Goal: Task Accomplishment & Management: Use online tool/utility

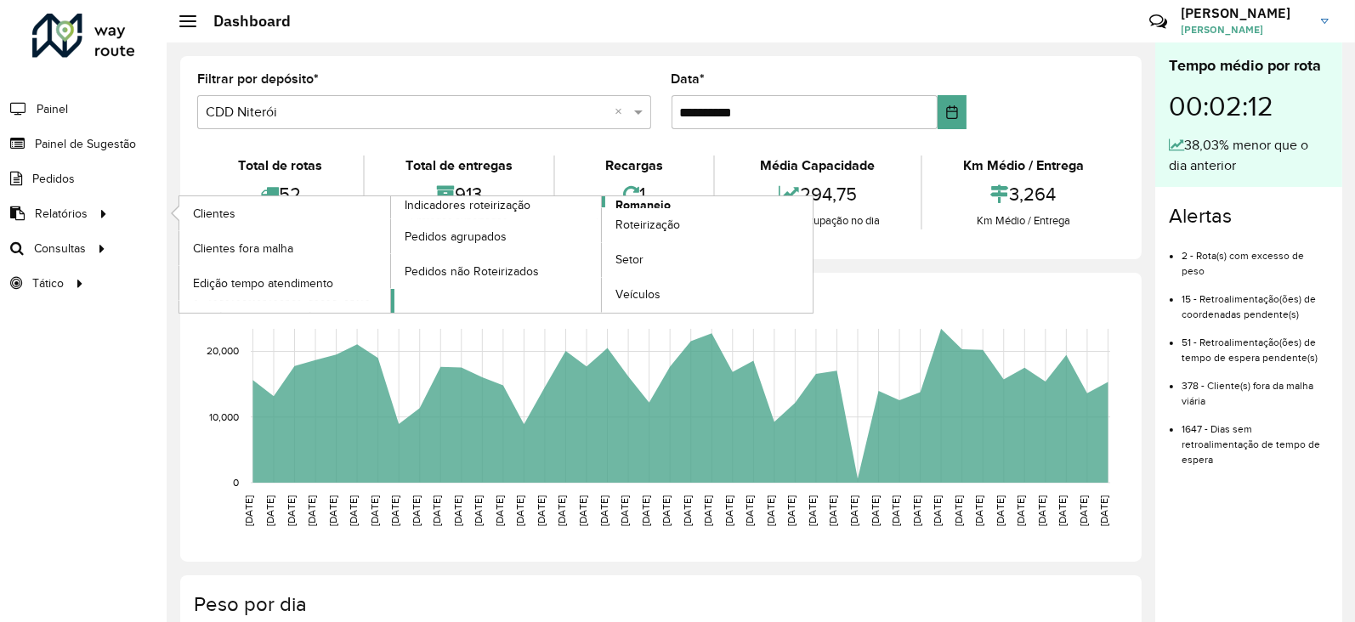
click at [631, 201] on span "Romaneio" at bounding box center [642, 205] width 55 height 18
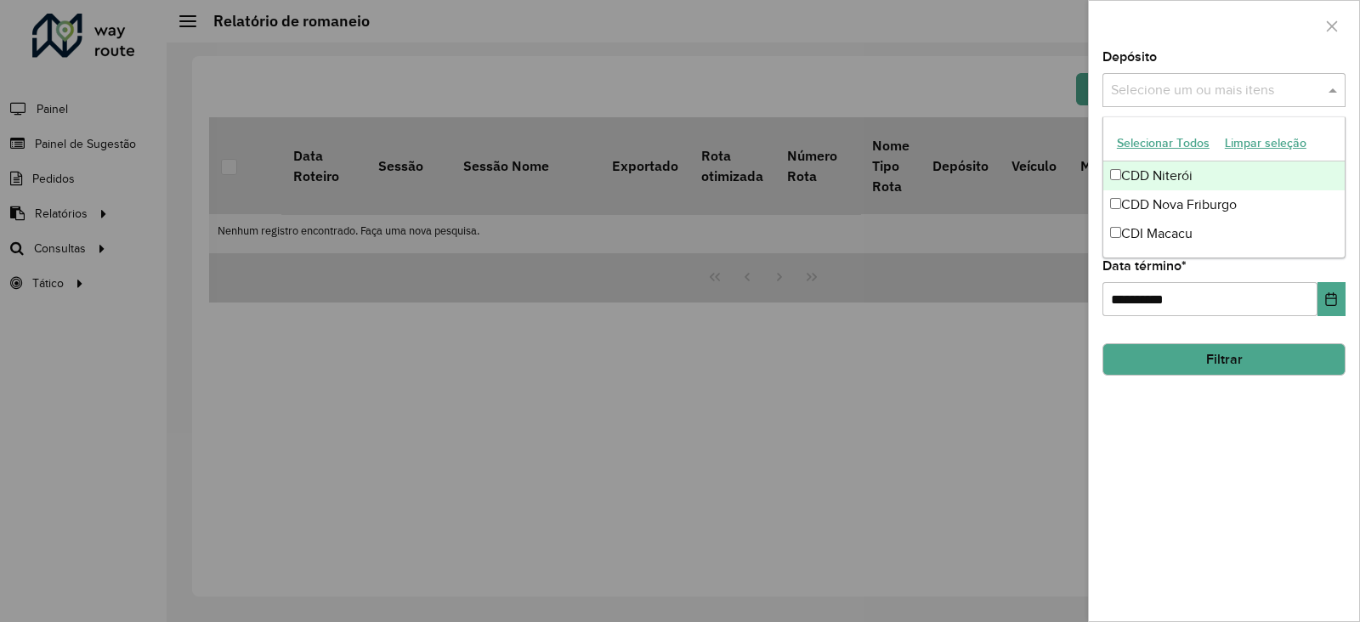
click at [1156, 96] on input "text" at bounding box center [1215, 91] width 218 height 20
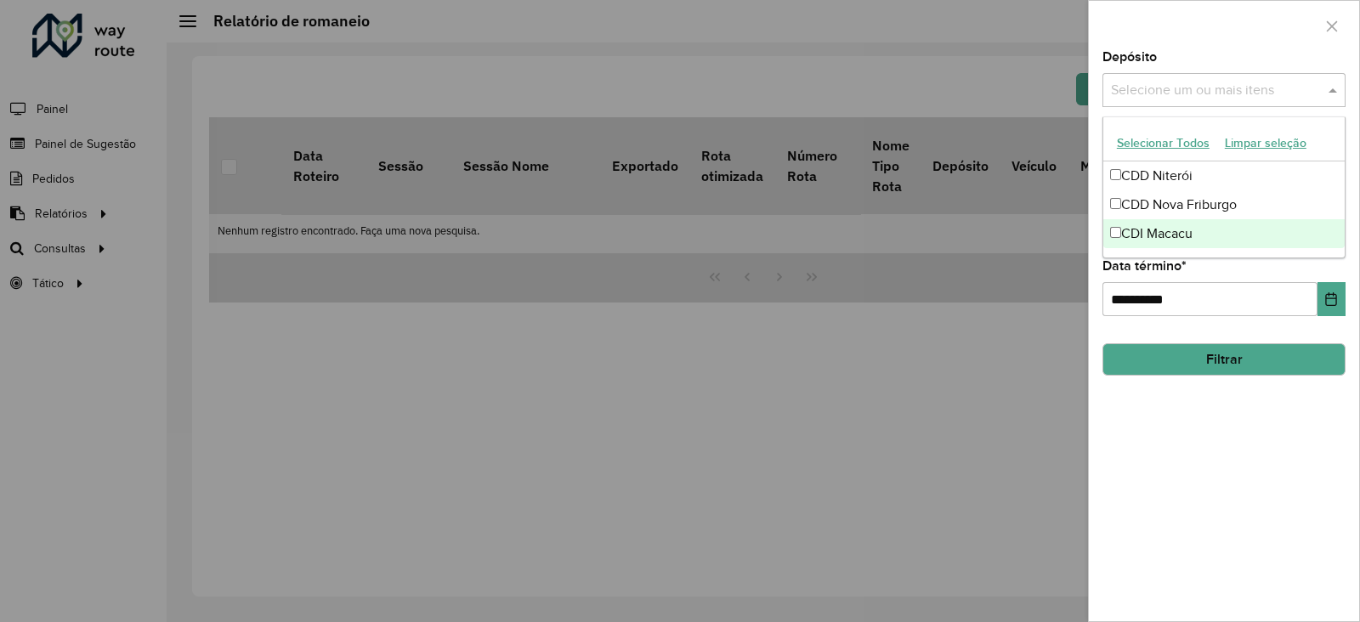
click at [1159, 238] on div "CDI Macacu" at bounding box center [1223, 233] width 241 height 29
drag, startPoint x: 1174, startPoint y: 472, endPoint x: 1175, endPoint y: 455, distance: 17.0
click at [1174, 468] on div "**********" at bounding box center [1224, 336] width 270 height 570
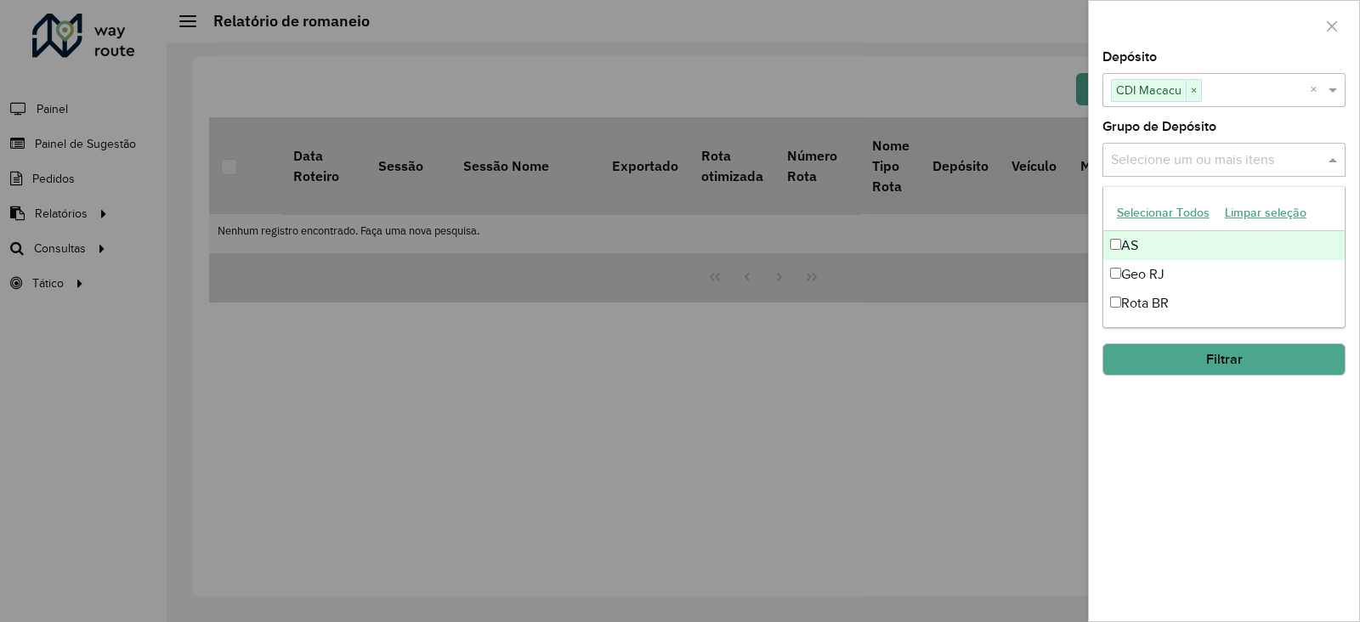
click at [1198, 160] on input "text" at bounding box center [1215, 160] width 218 height 20
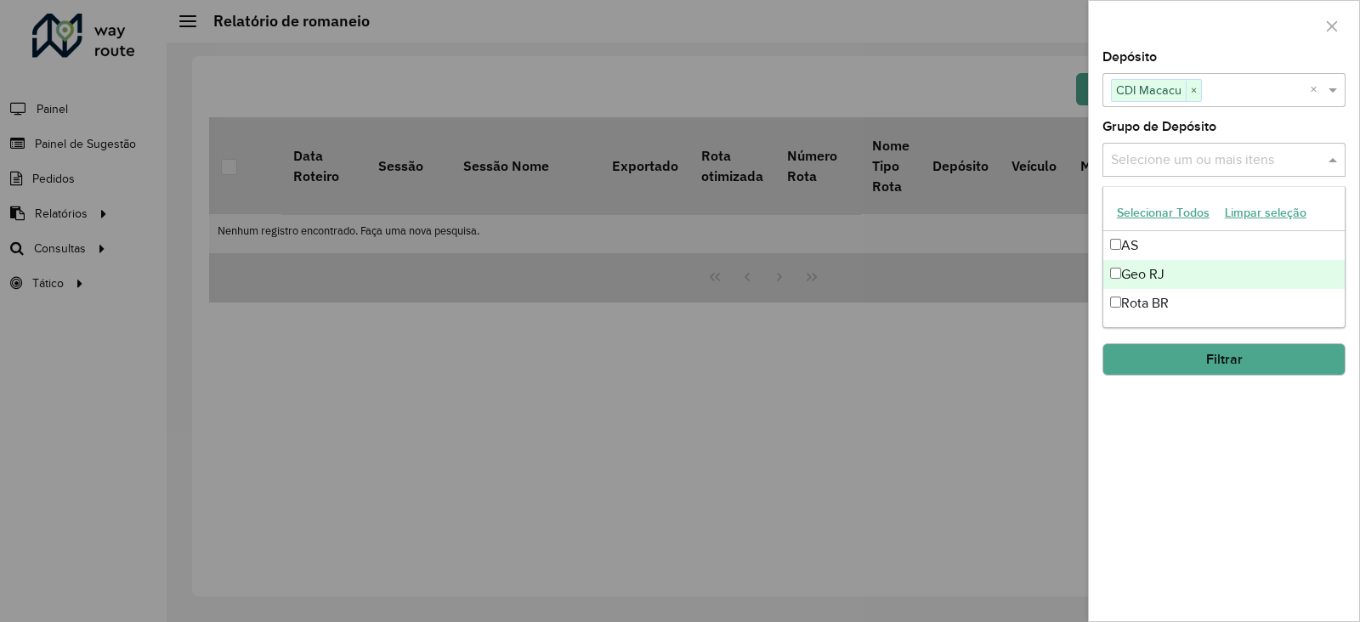
click at [1130, 276] on div "Geo RJ" at bounding box center [1223, 274] width 241 height 29
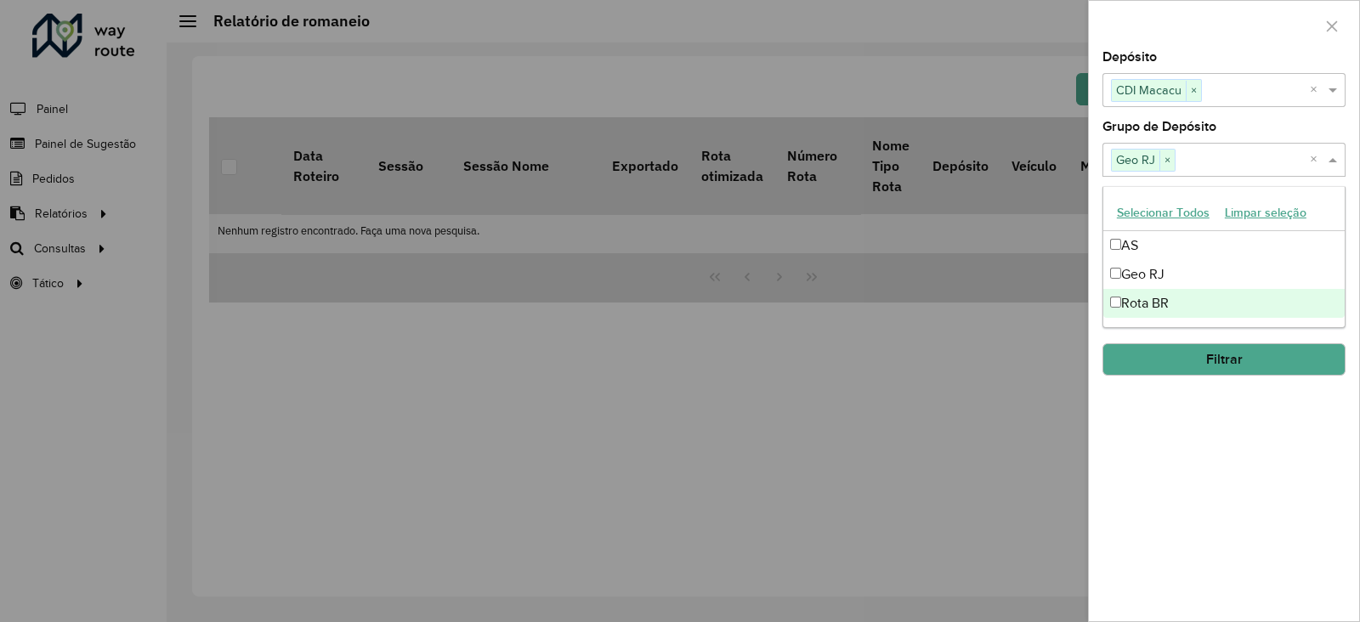
drag, startPoint x: 1215, startPoint y: 449, endPoint x: 1214, endPoint y: 414, distance: 34.9
click at [1215, 450] on div "**********" at bounding box center [1224, 336] width 270 height 570
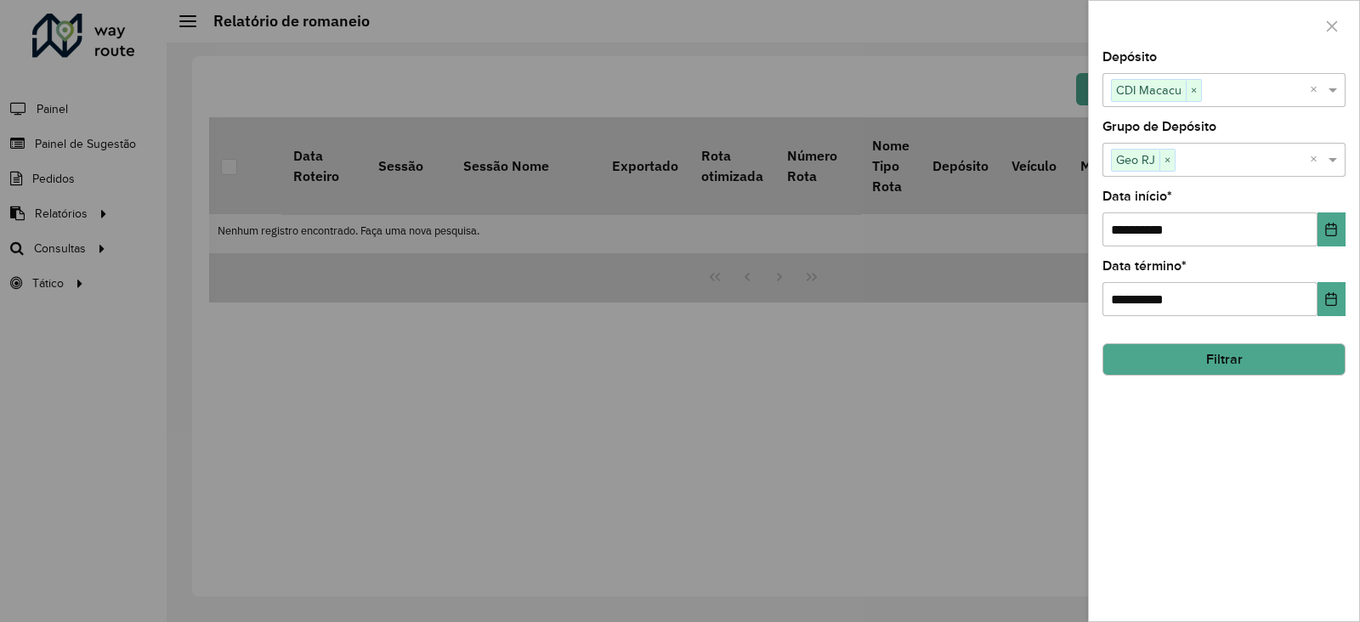
click at [1195, 364] on button "Filtrar" at bounding box center [1223, 359] width 243 height 32
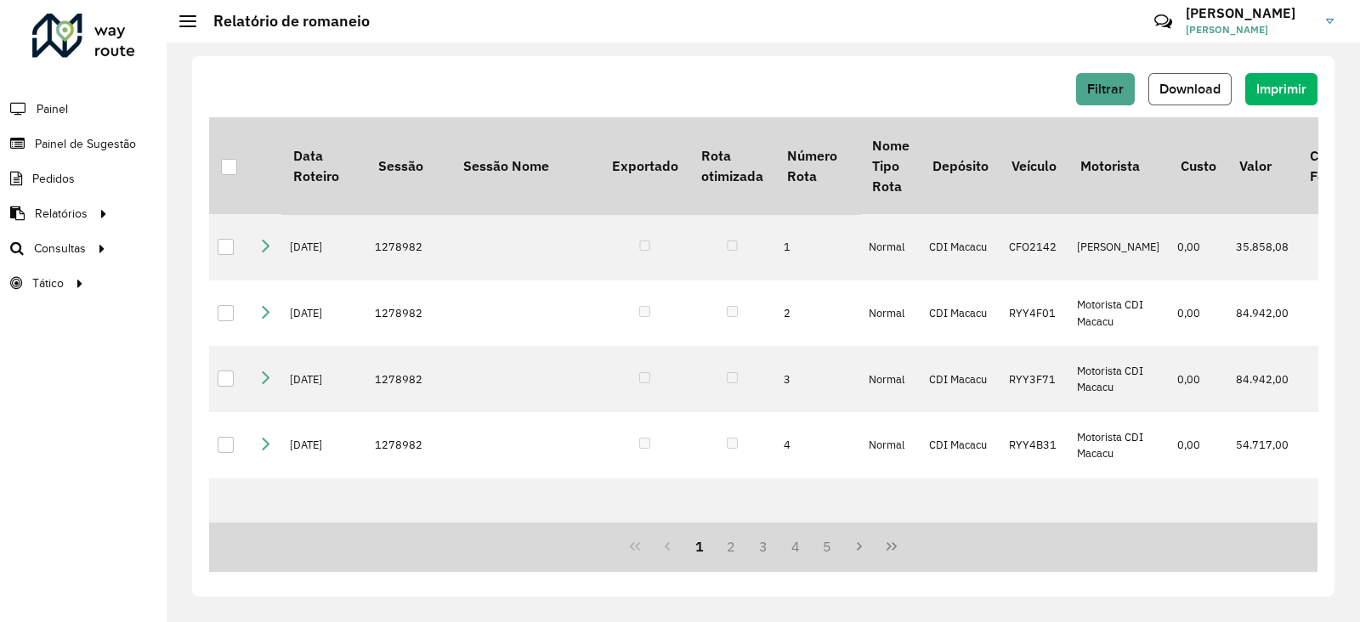
click at [1190, 84] on span "Download" at bounding box center [1189, 89] width 61 height 14
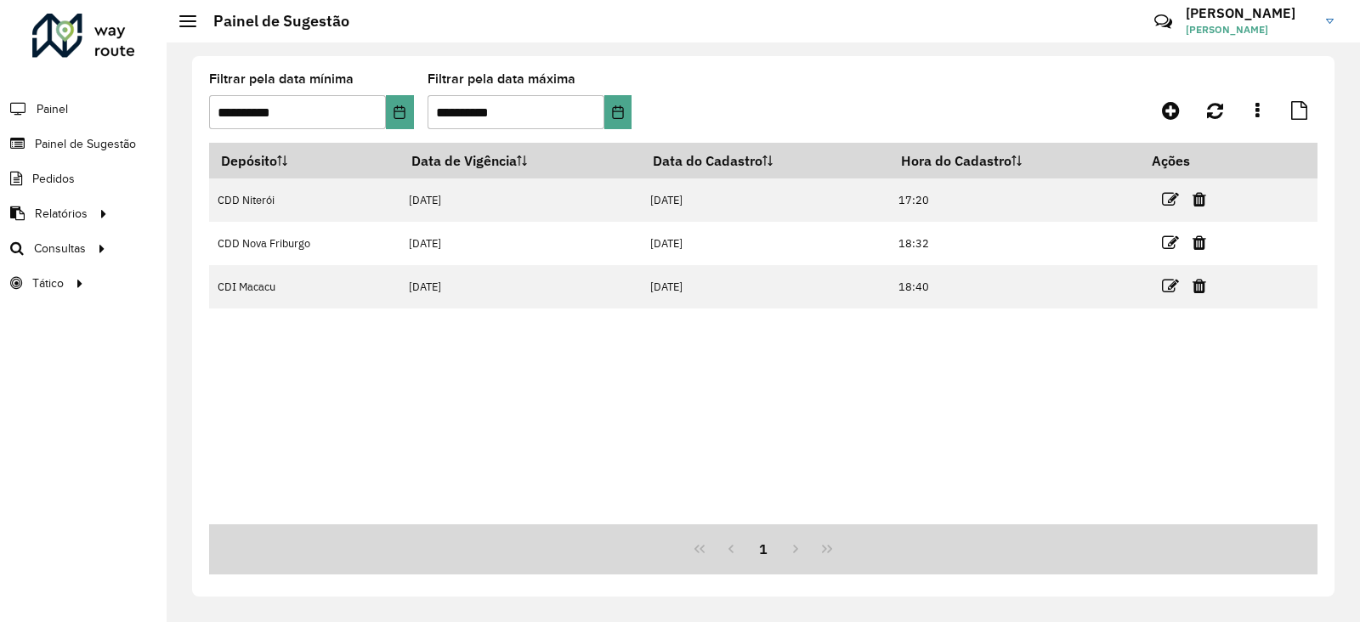
click at [78, 42] on div at bounding box center [83, 36] width 103 height 44
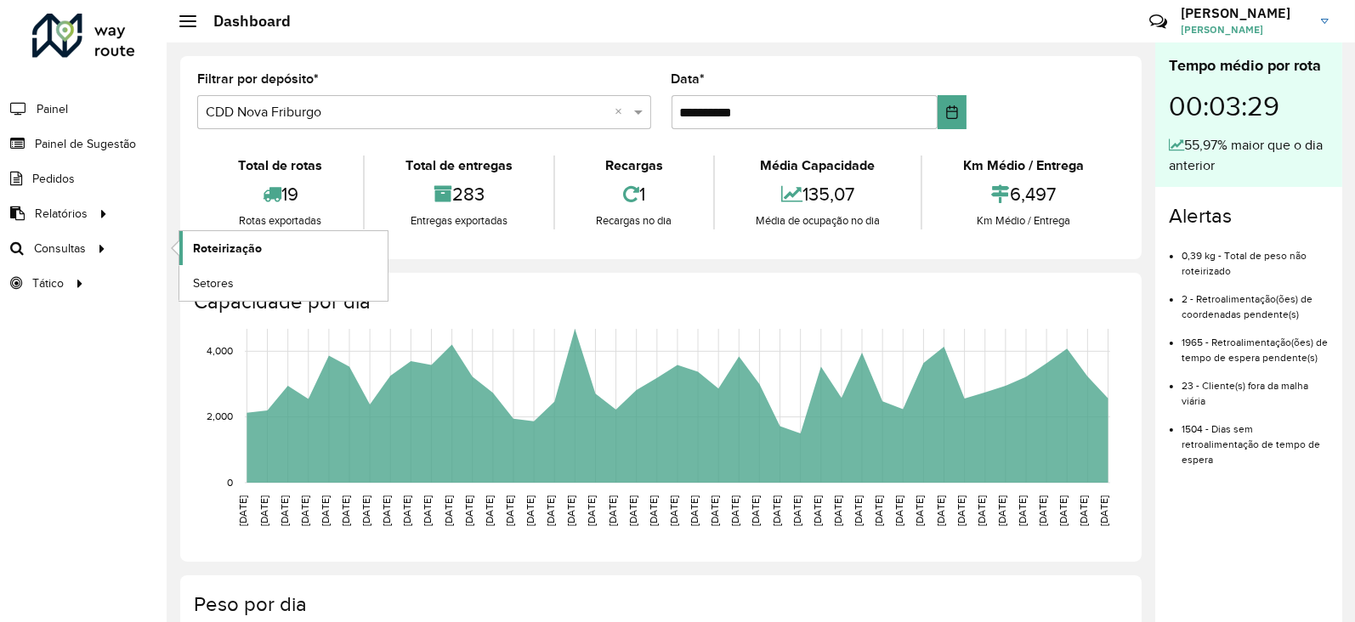
click at [237, 248] on span "Roteirização" at bounding box center [227, 249] width 69 height 18
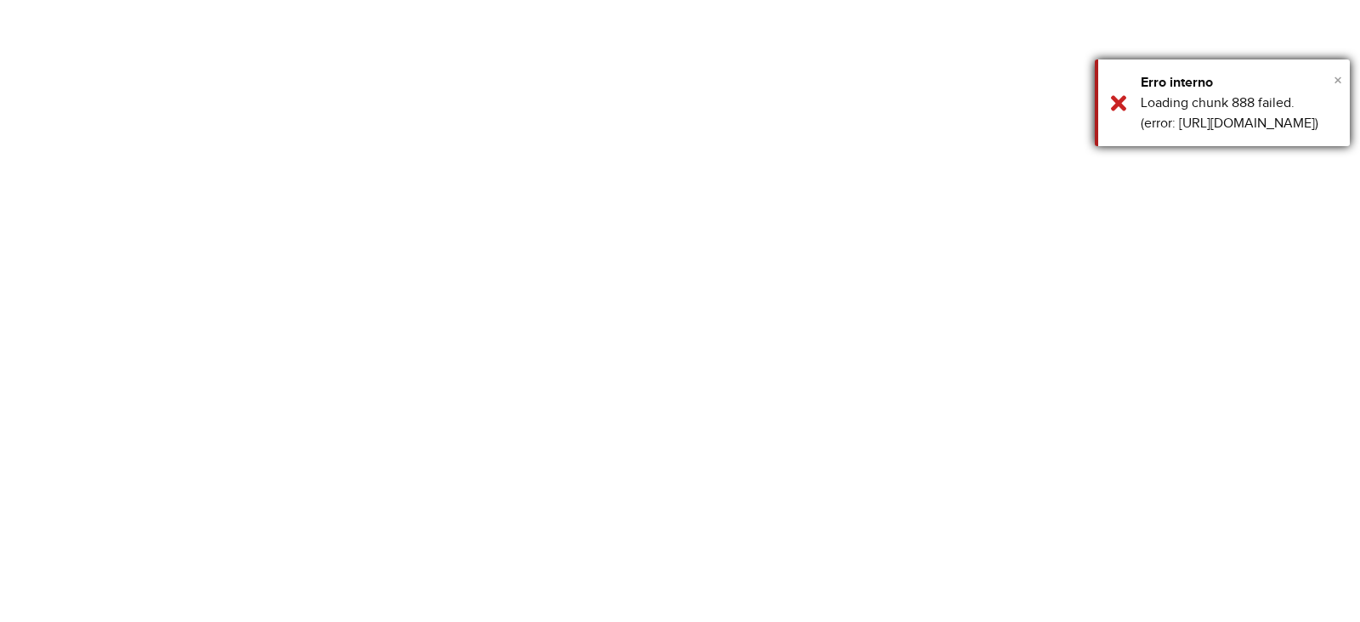
click at [1335, 78] on span "×" at bounding box center [1337, 80] width 8 height 19
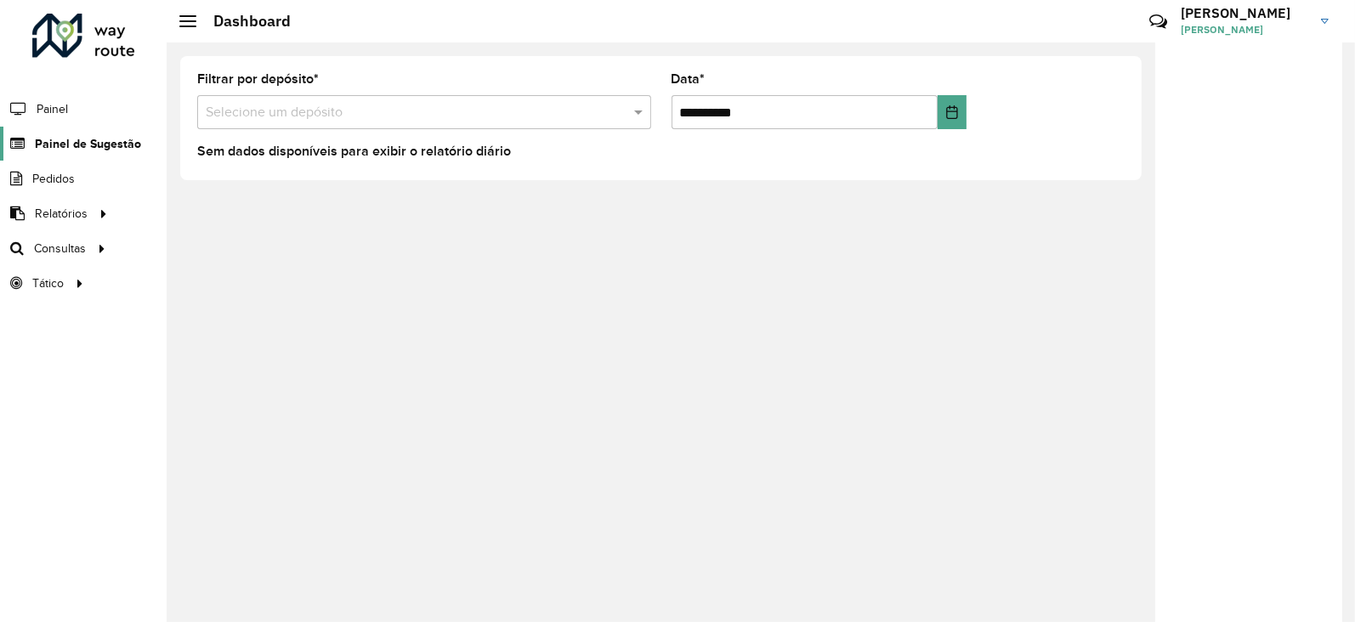
click at [81, 138] on span "Painel de Sugestão" at bounding box center [88, 144] width 106 height 18
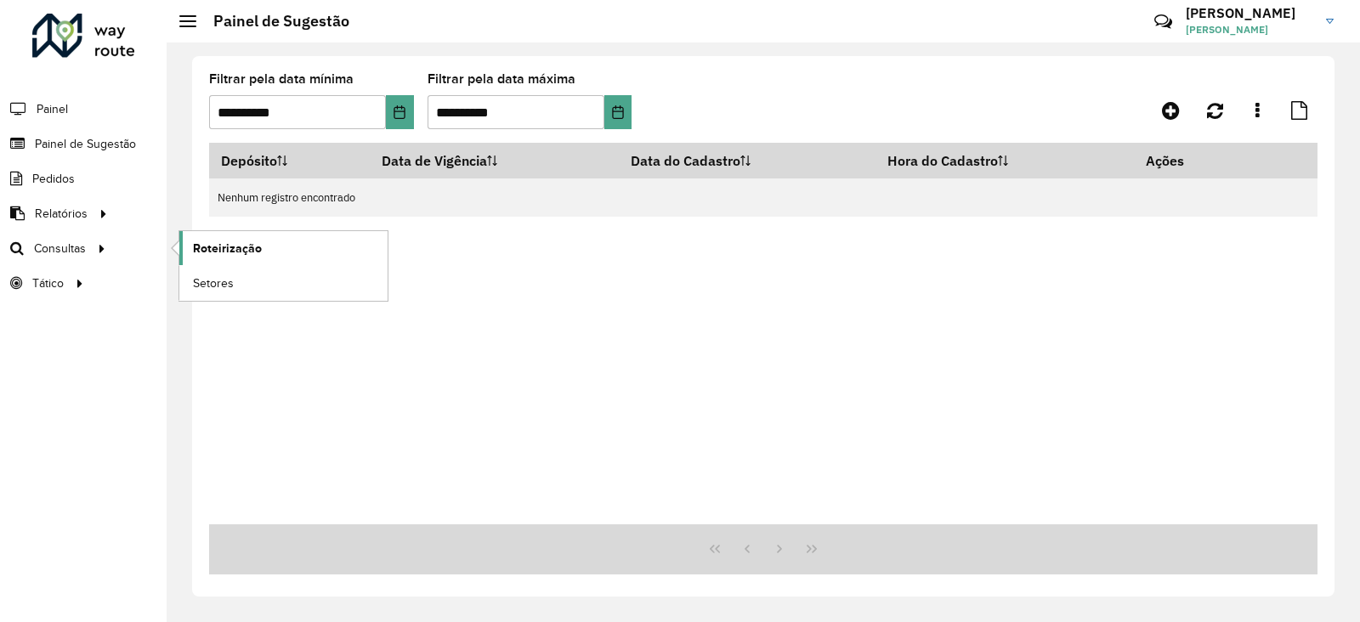
click at [265, 254] on link "Roteirização" at bounding box center [283, 248] width 208 height 34
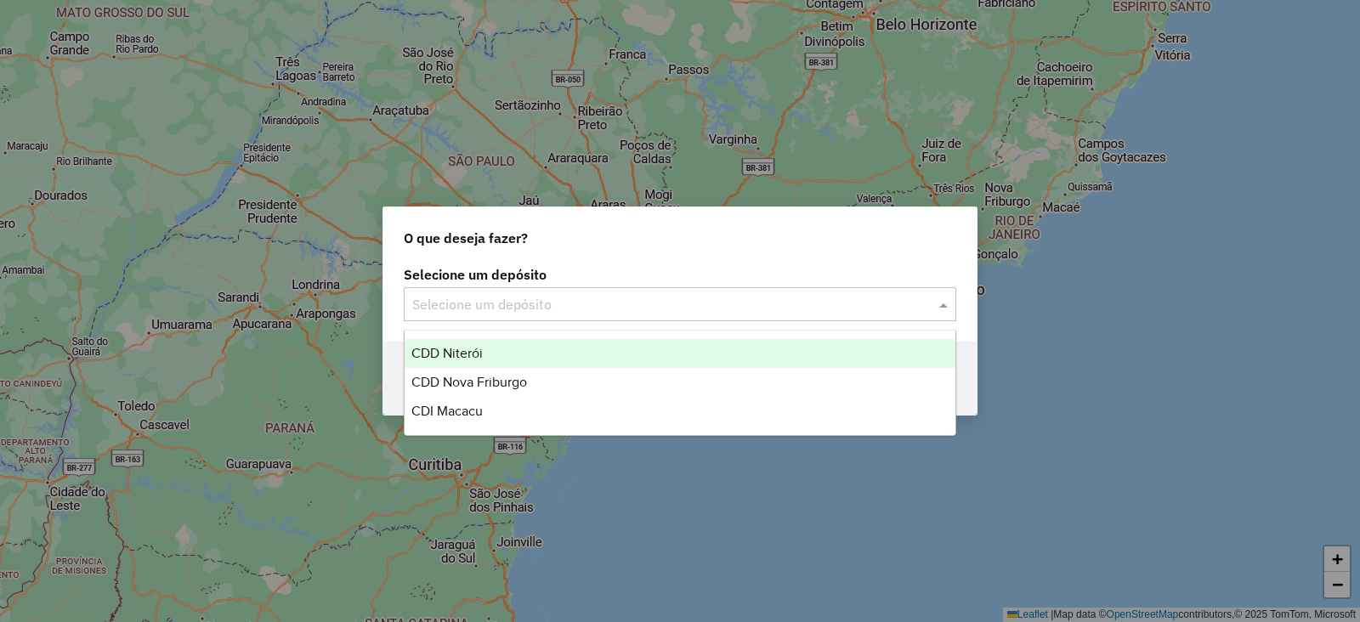
click at [576, 316] on div "Selecione um depósito" at bounding box center [680, 304] width 552 height 34
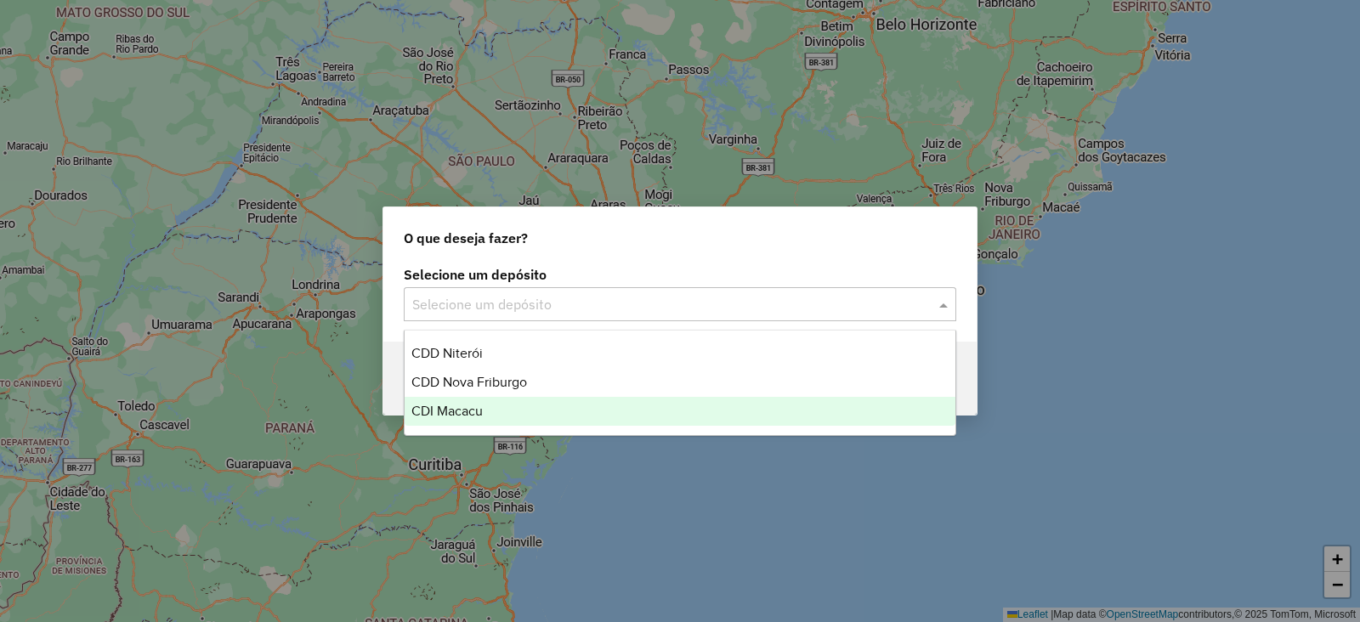
click at [467, 405] on span "CDI Macacu" at bounding box center [446, 411] width 71 height 14
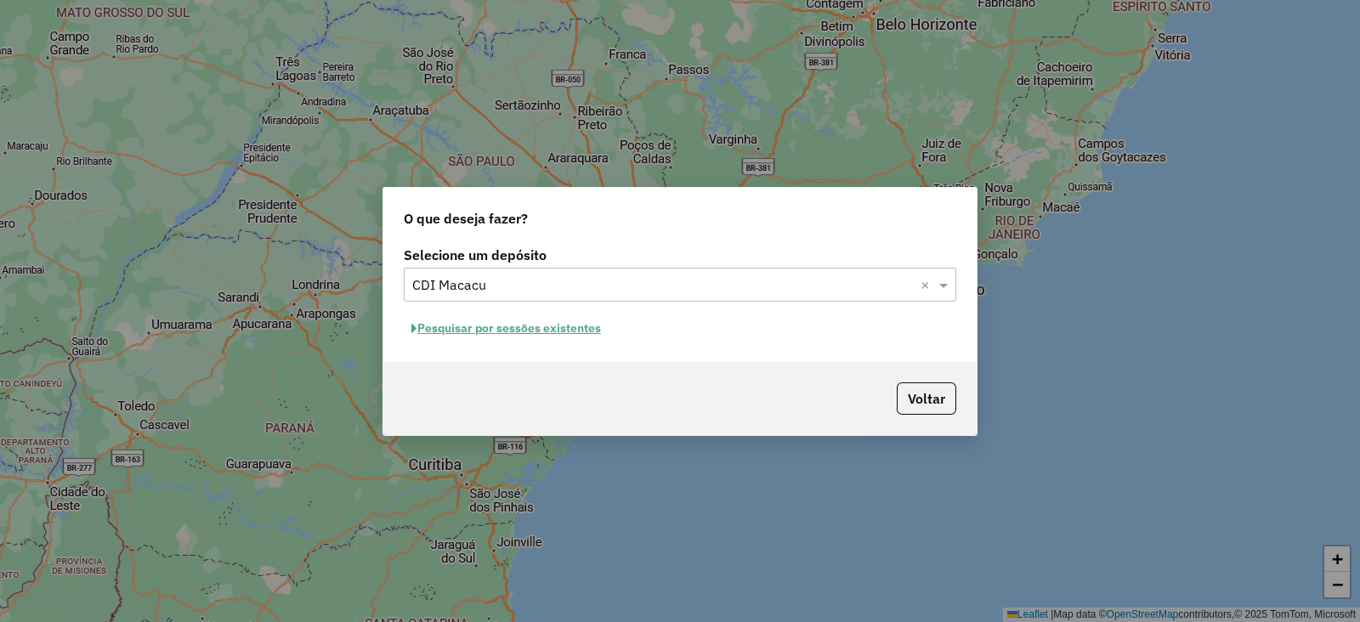
click at [475, 329] on button "Pesquisar por sessões existentes" at bounding box center [506, 328] width 205 height 26
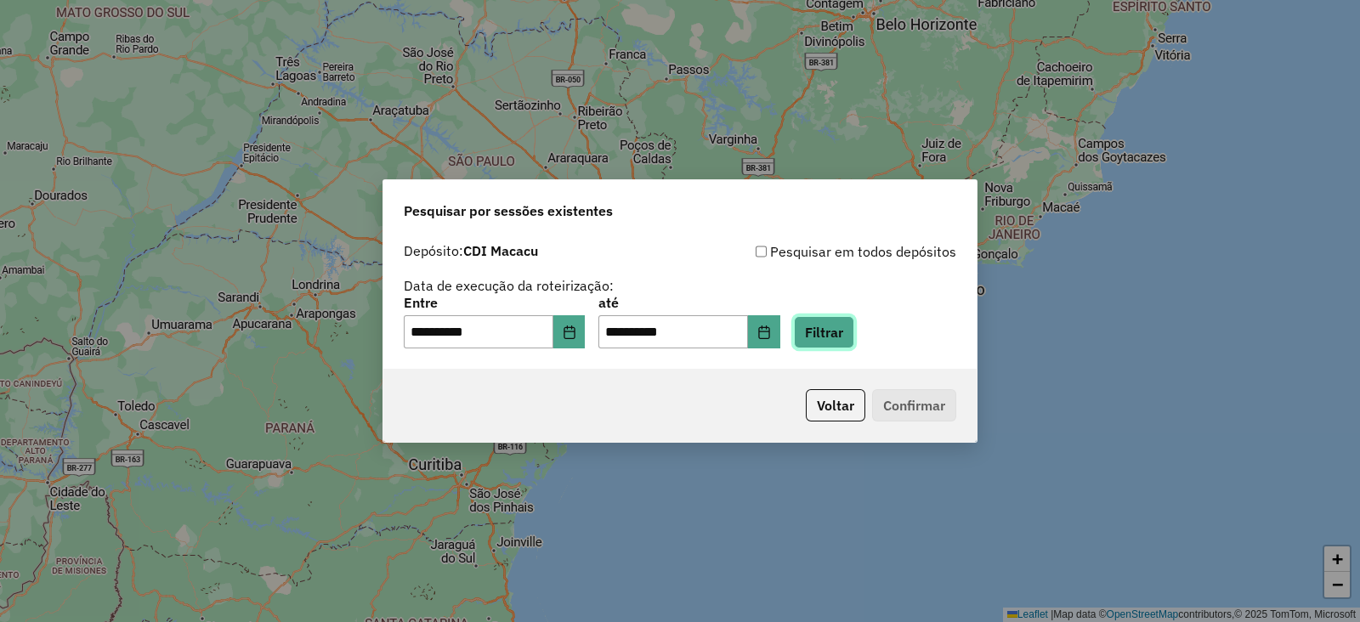
click at [854, 336] on button "Filtrar" at bounding box center [824, 332] width 60 height 32
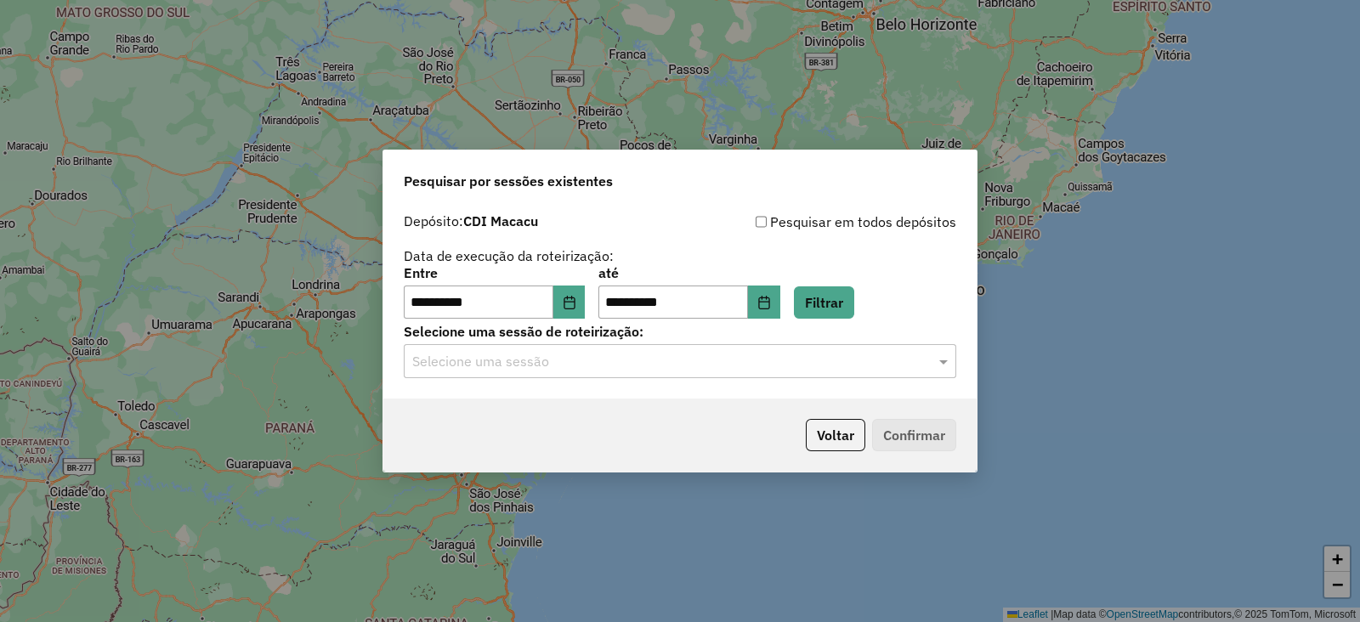
click at [608, 367] on input "text" at bounding box center [662, 362] width 501 height 20
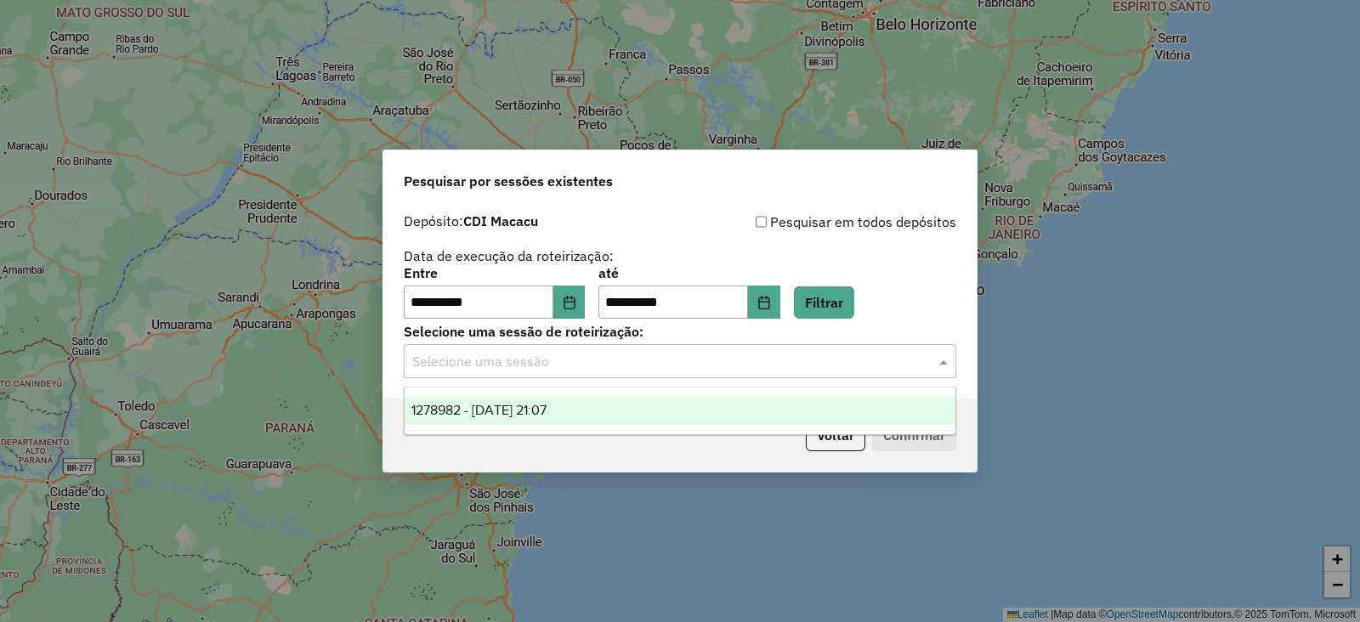
click at [478, 410] on span "1278982 - 19/09/2025 21:07" at bounding box center [478, 410] width 135 height 14
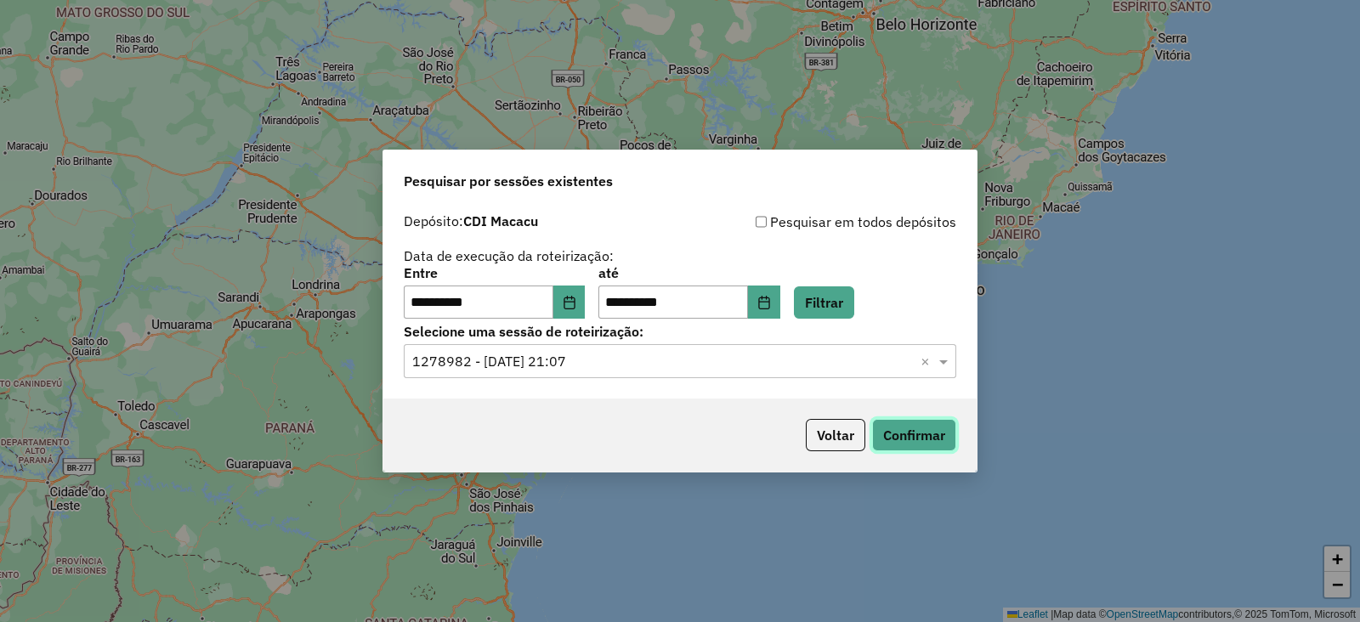
click at [914, 431] on button "Confirmar" at bounding box center [914, 435] width 84 height 32
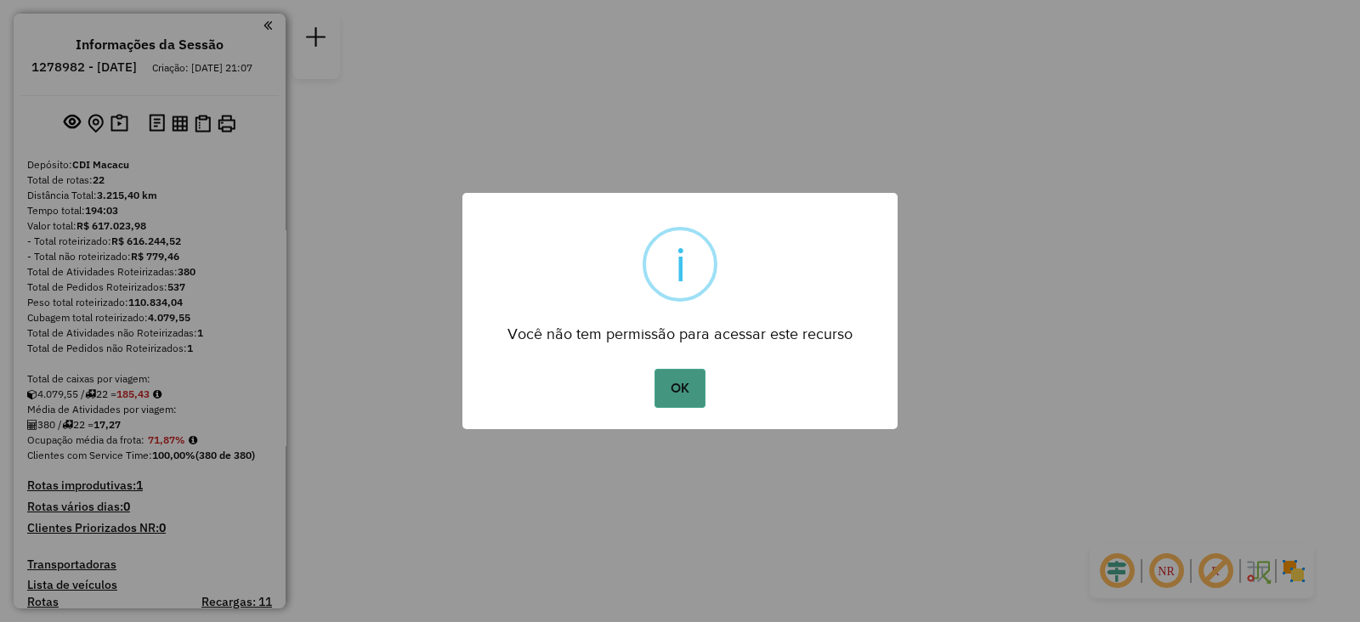
click at [676, 388] on button "OK" at bounding box center [679, 388] width 50 height 39
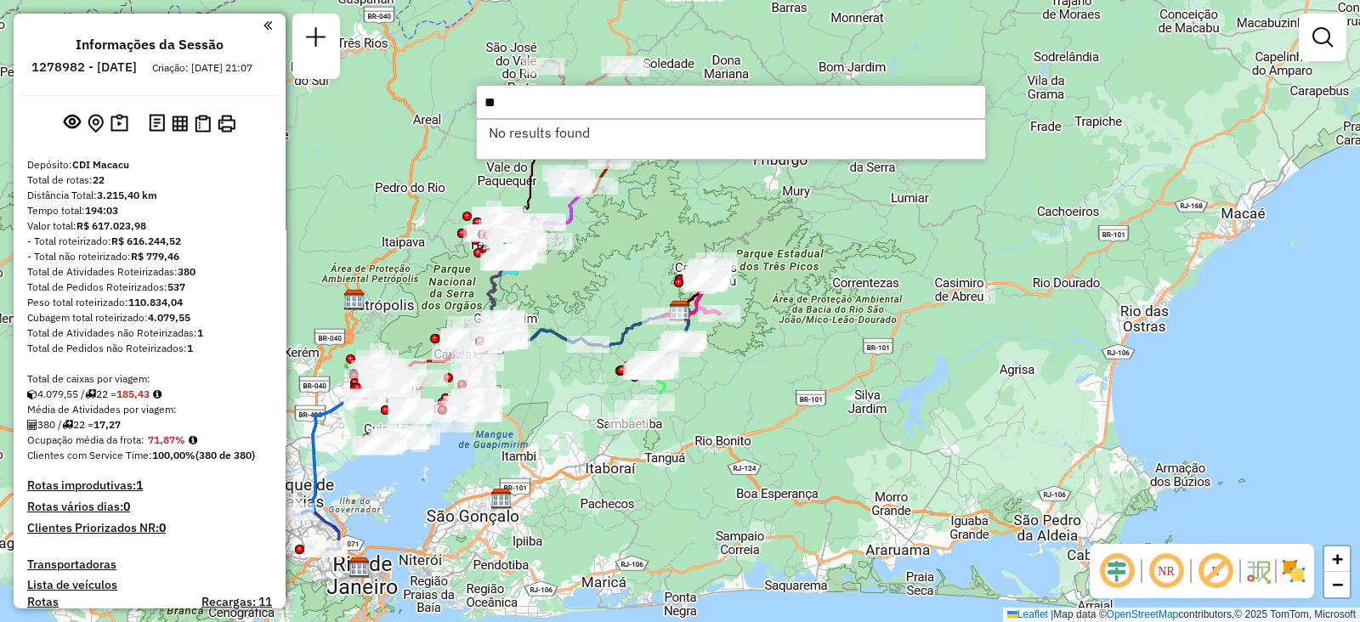
type input "*"
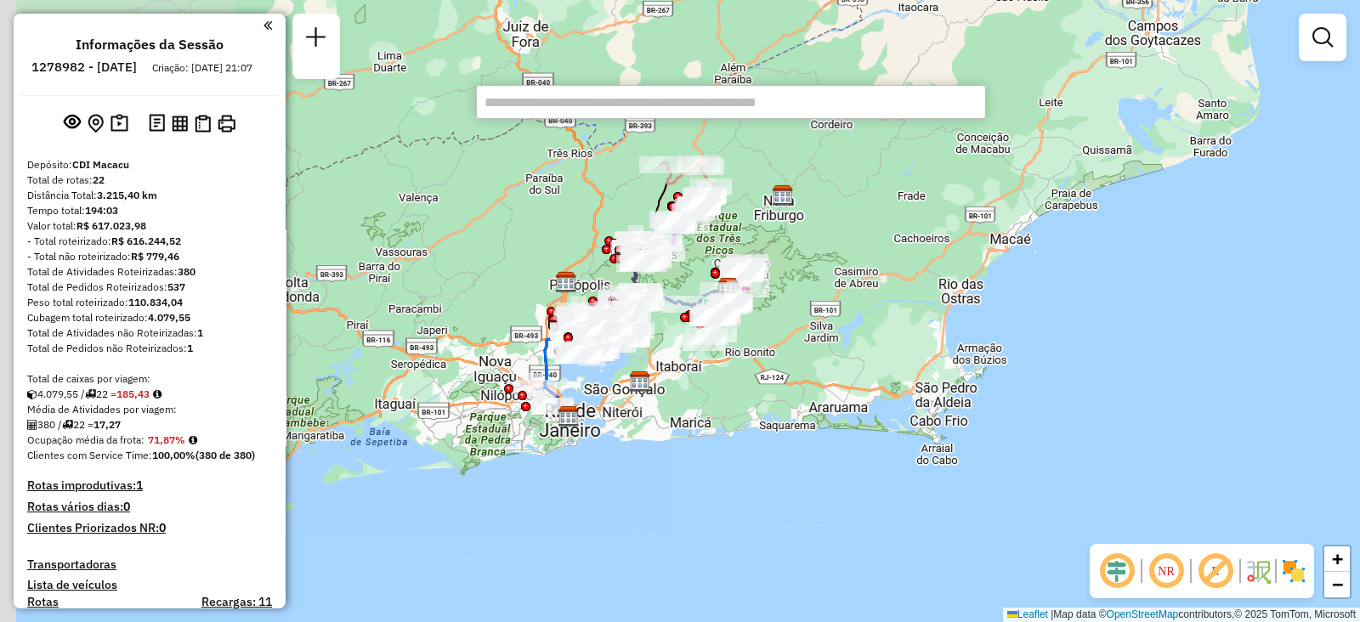
drag, startPoint x: 561, startPoint y: 403, endPoint x: 659, endPoint y: 384, distance: 99.5
click at [659, 384] on div "Janela de atendimento Grade de atendimento Capacidade Transportadoras Veículos …" at bounding box center [680, 311] width 1360 height 622
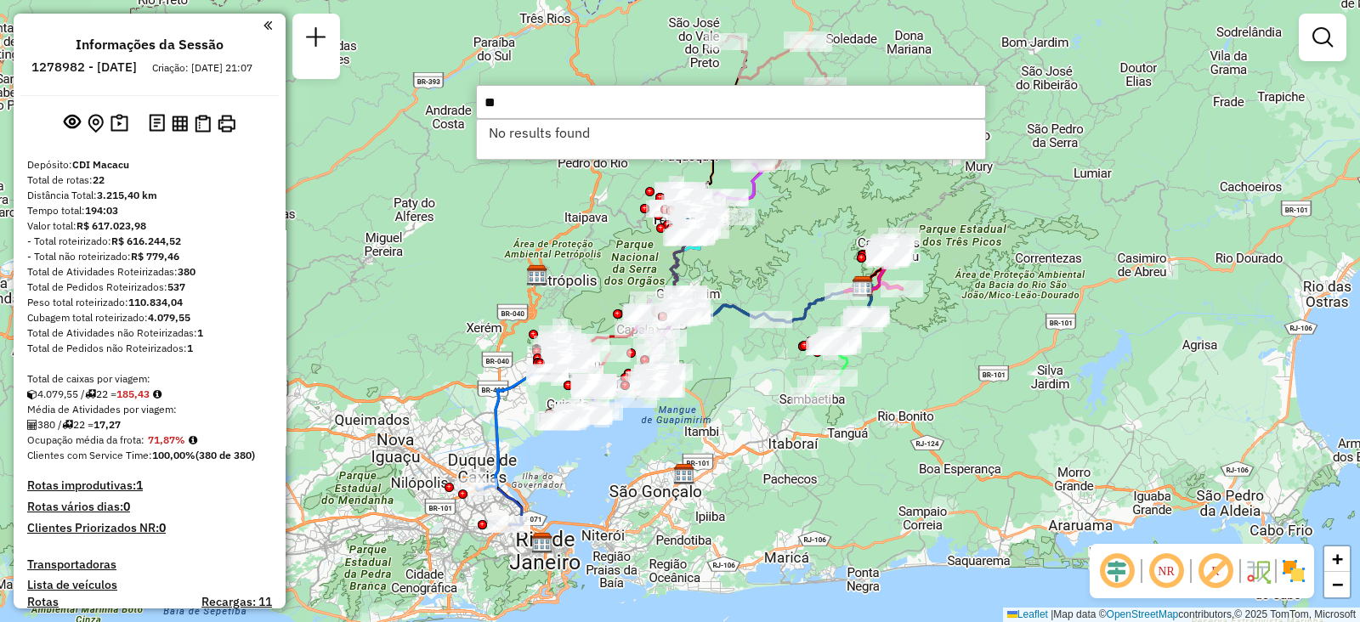
type input "*"
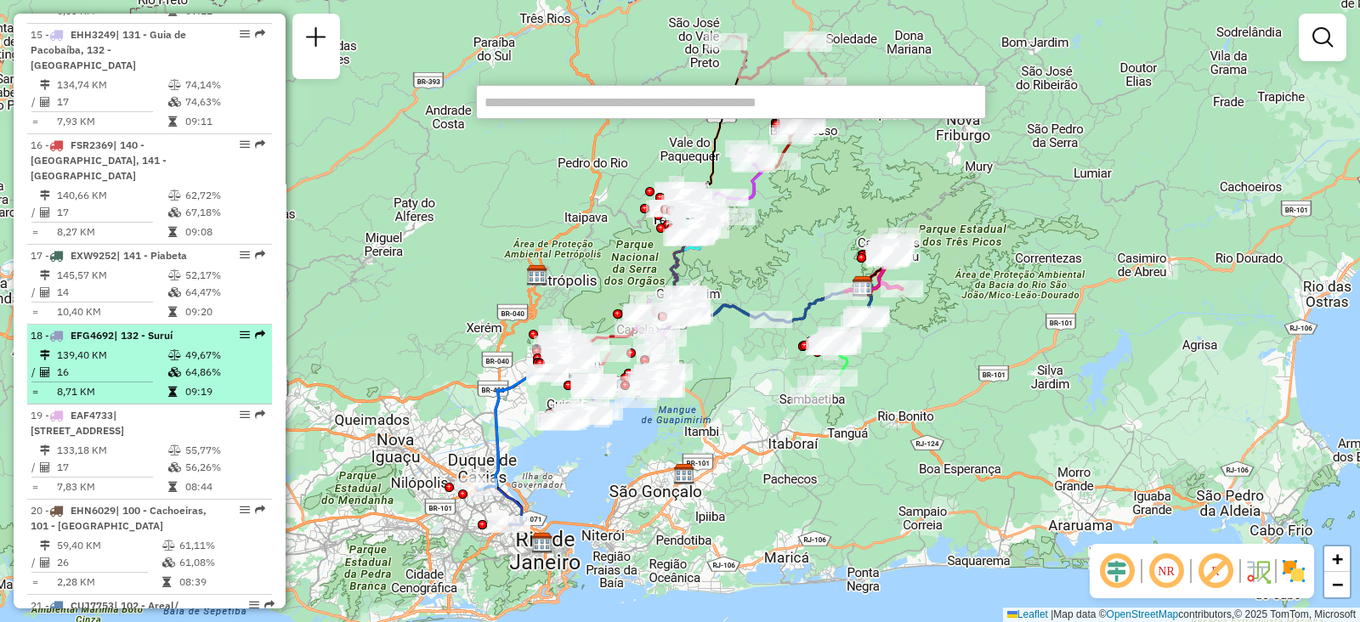
scroll to position [2018, 0]
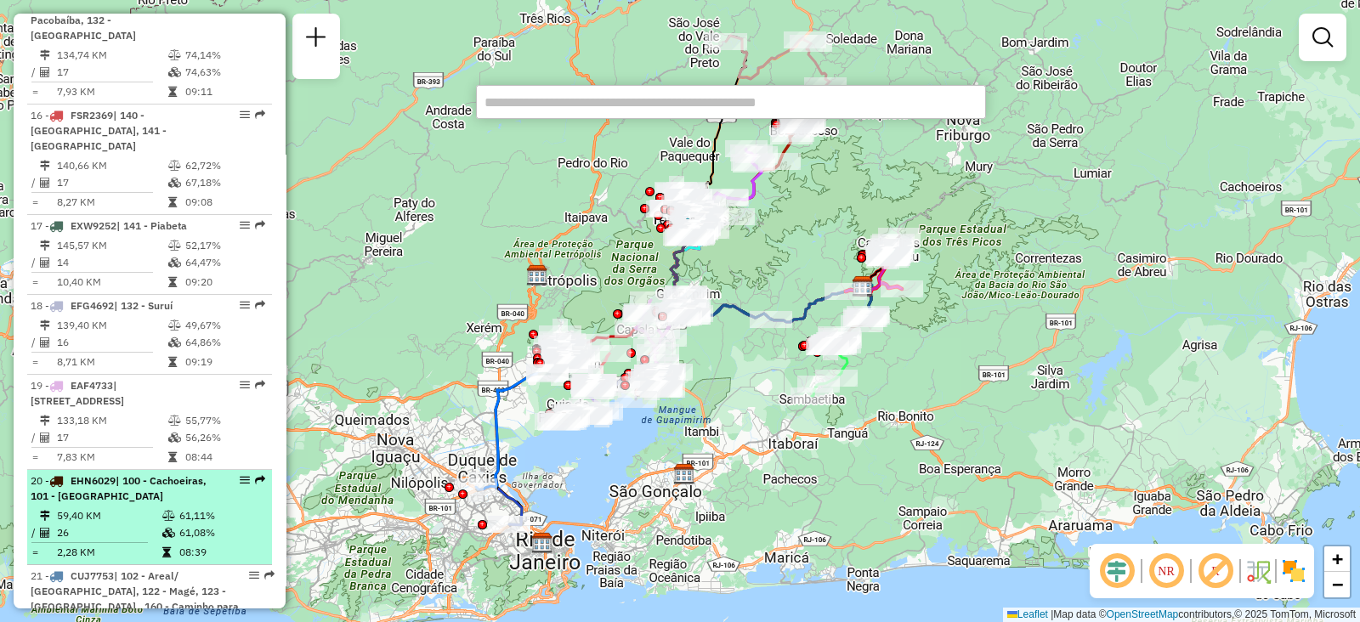
select select "**********"
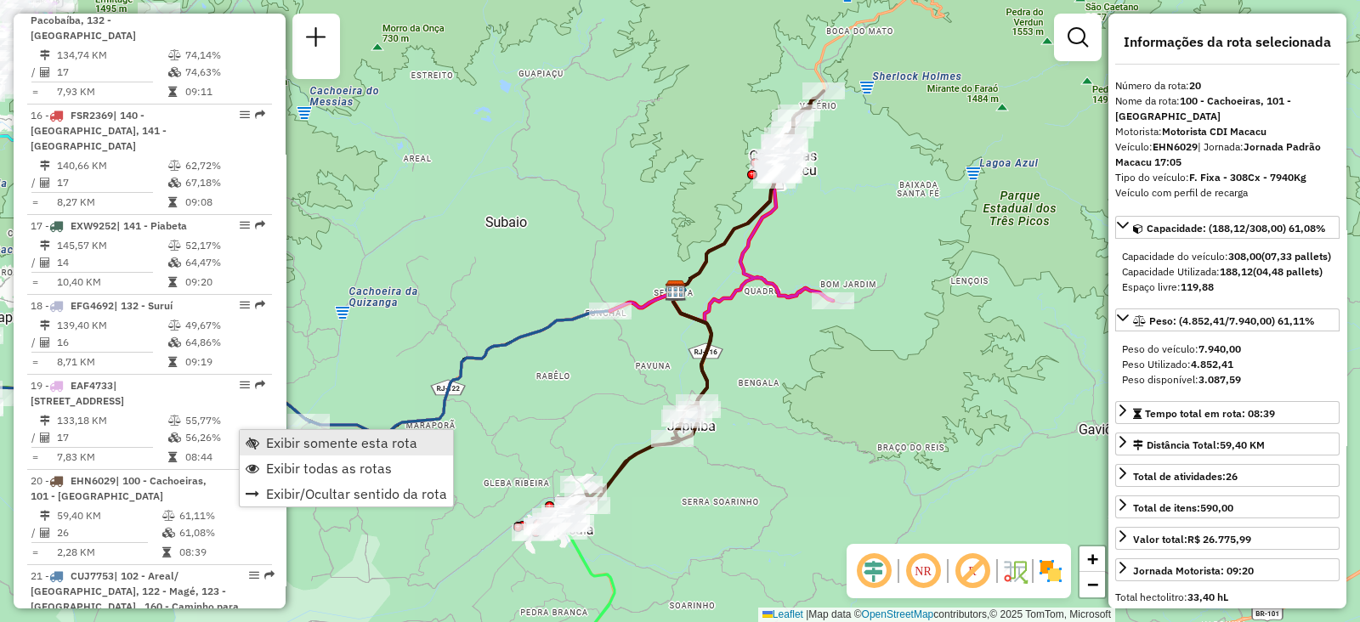
click at [266, 437] on span "Exibir somente esta rota" at bounding box center [341, 443] width 151 height 14
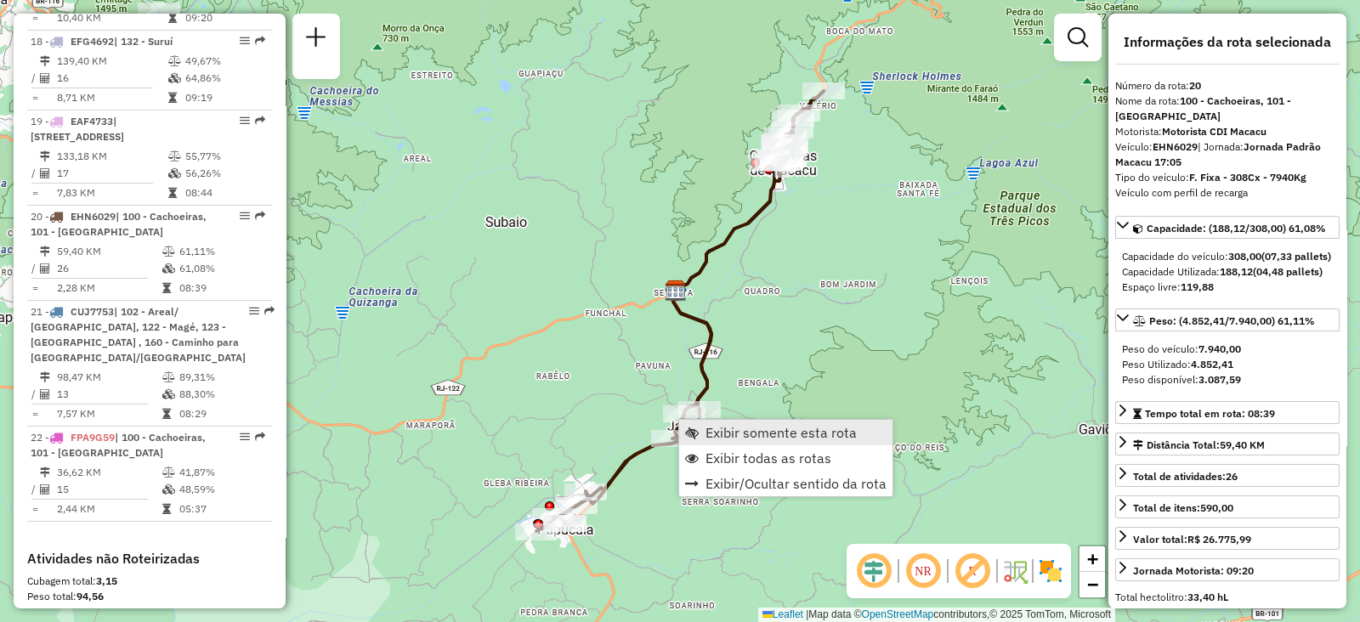
scroll to position [2424, 0]
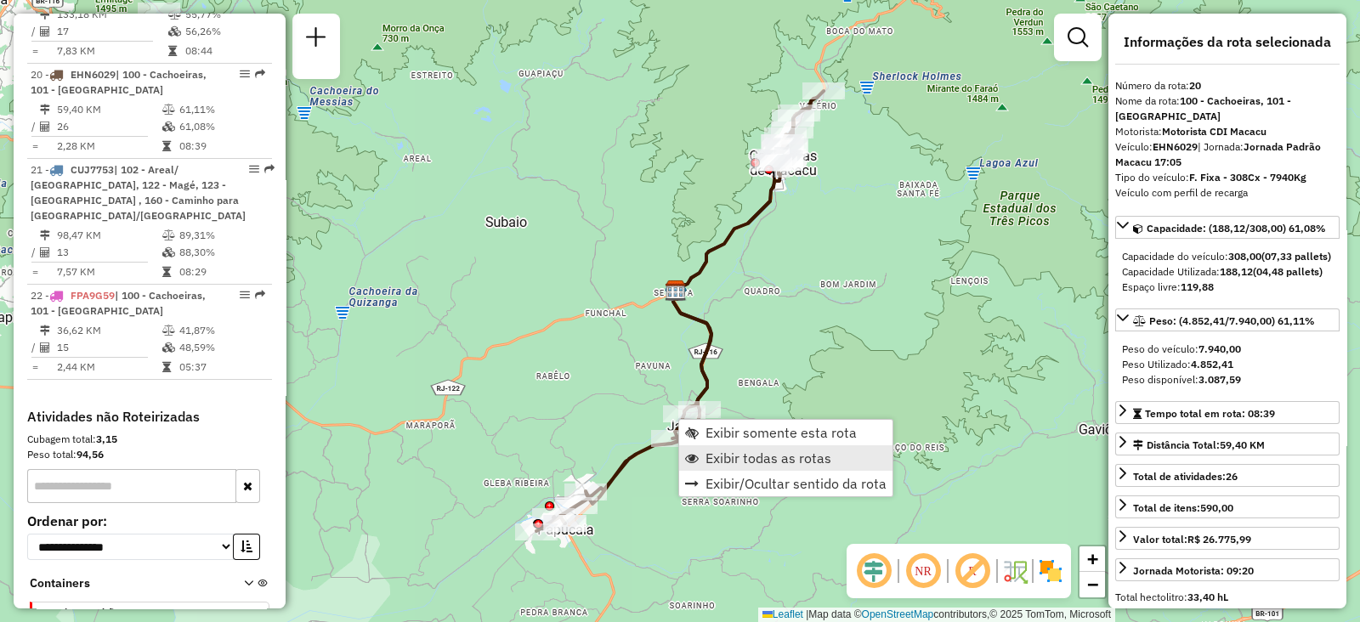
click at [718, 451] on span "Exibir todas as rotas" at bounding box center [768, 458] width 126 height 14
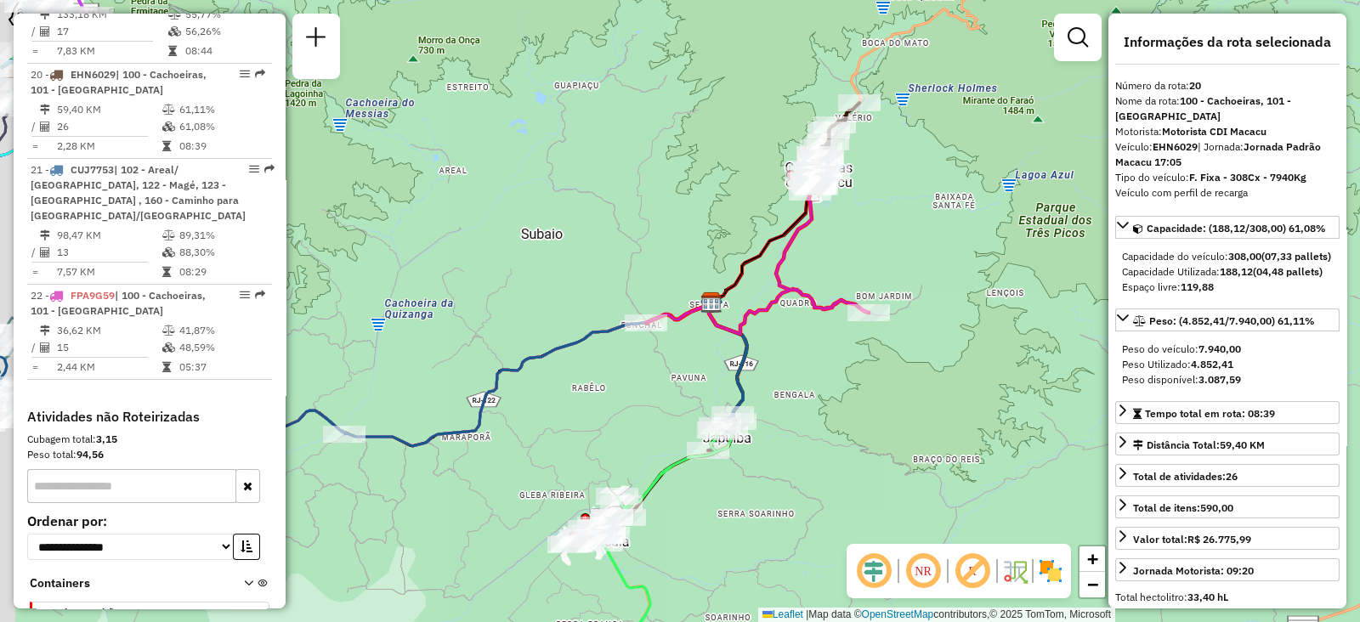
drag, startPoint x: 722, startPoint y: 357, endPoint x: 742, endPoint y: 363, distance: 20.4
click at [742, 363] on icon at bounding box center [364, 375] width 765 height 144
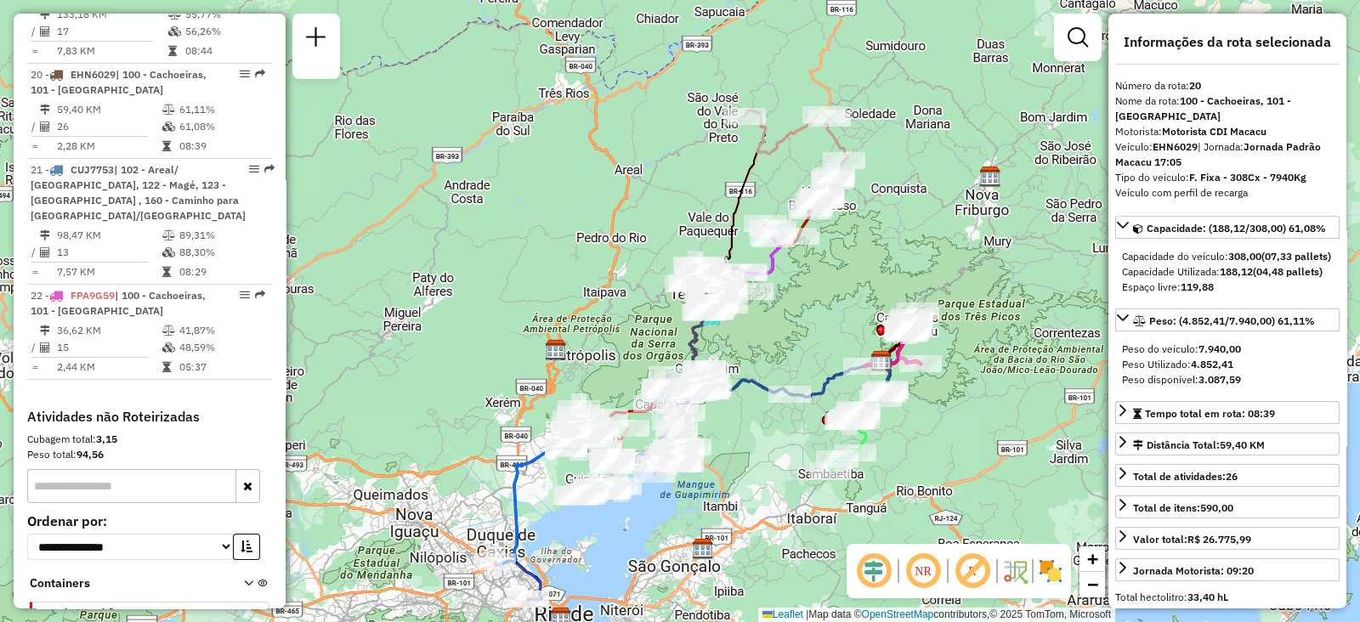
drag, startPoint x: 593, startPoint y: 451, endPoint x: 782, endPoint y: 433, distance: 189.6
click at [796, 450] on div "Janela de atendimento Grade de atendimento Capacidade Transportadoras Veículos …" at bounding box center [680, 311] width 1360 height 622
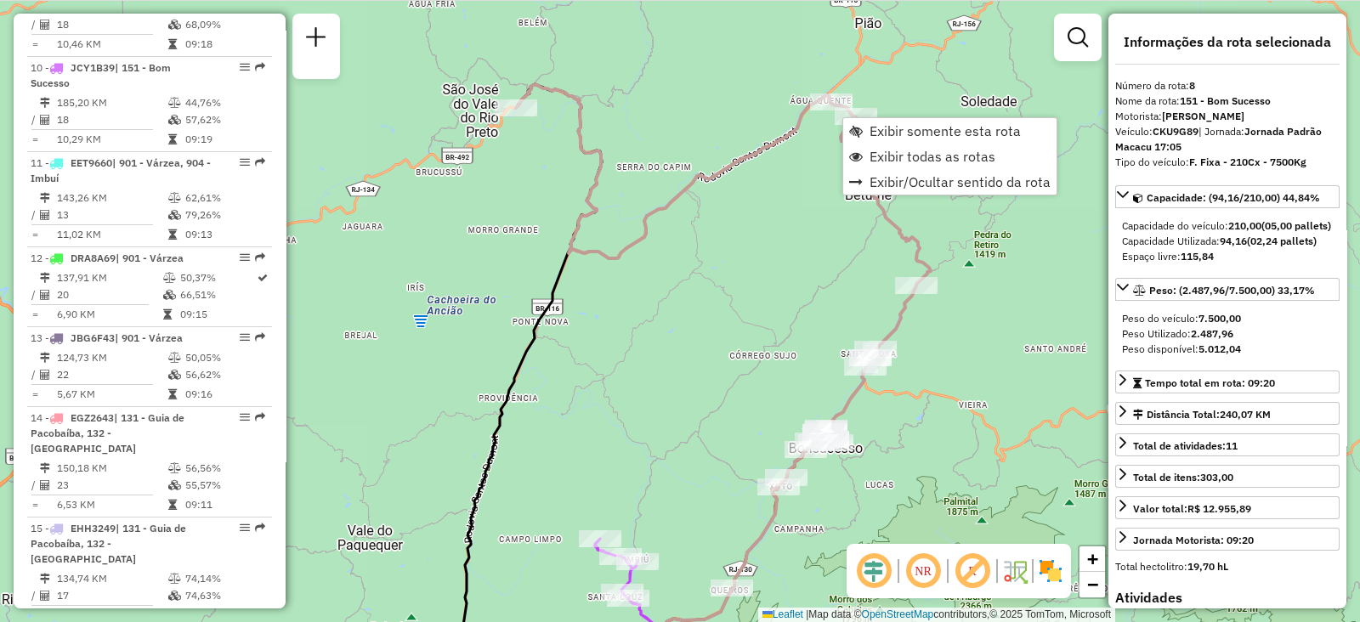
scroll to position [1329, 0]
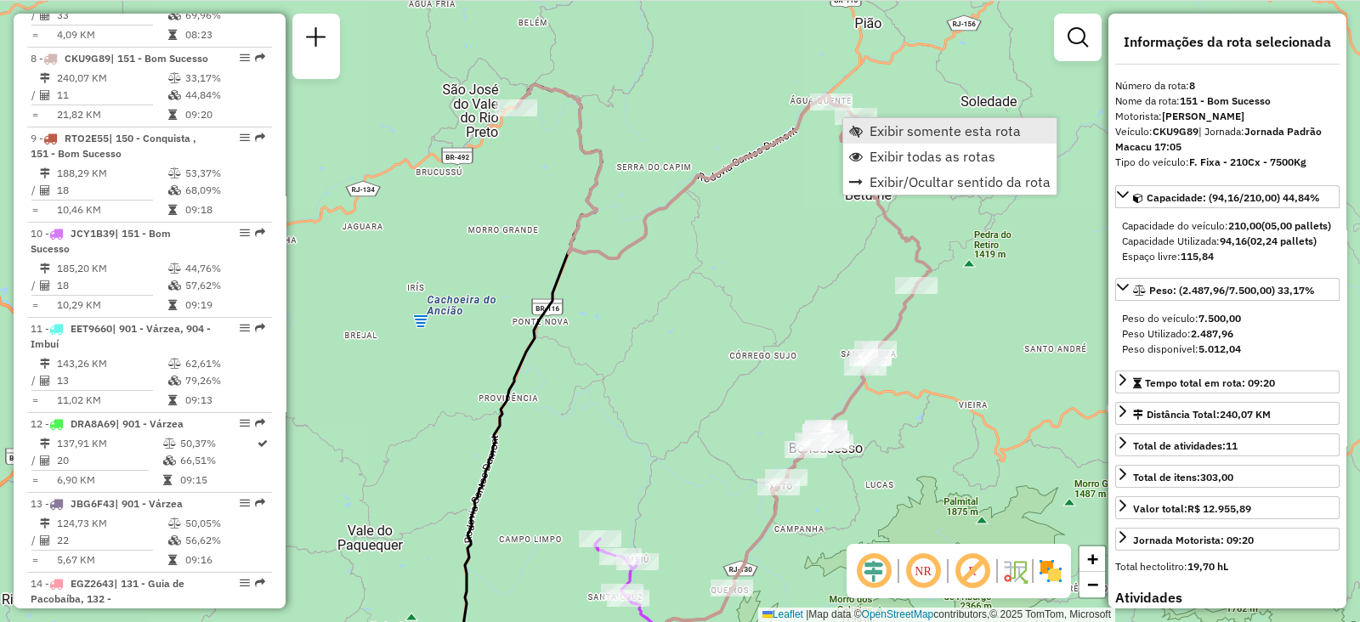
click at [862, 126] on span "Exibir somente esta rota" at bounding box center [856, 131] width 14 height 14
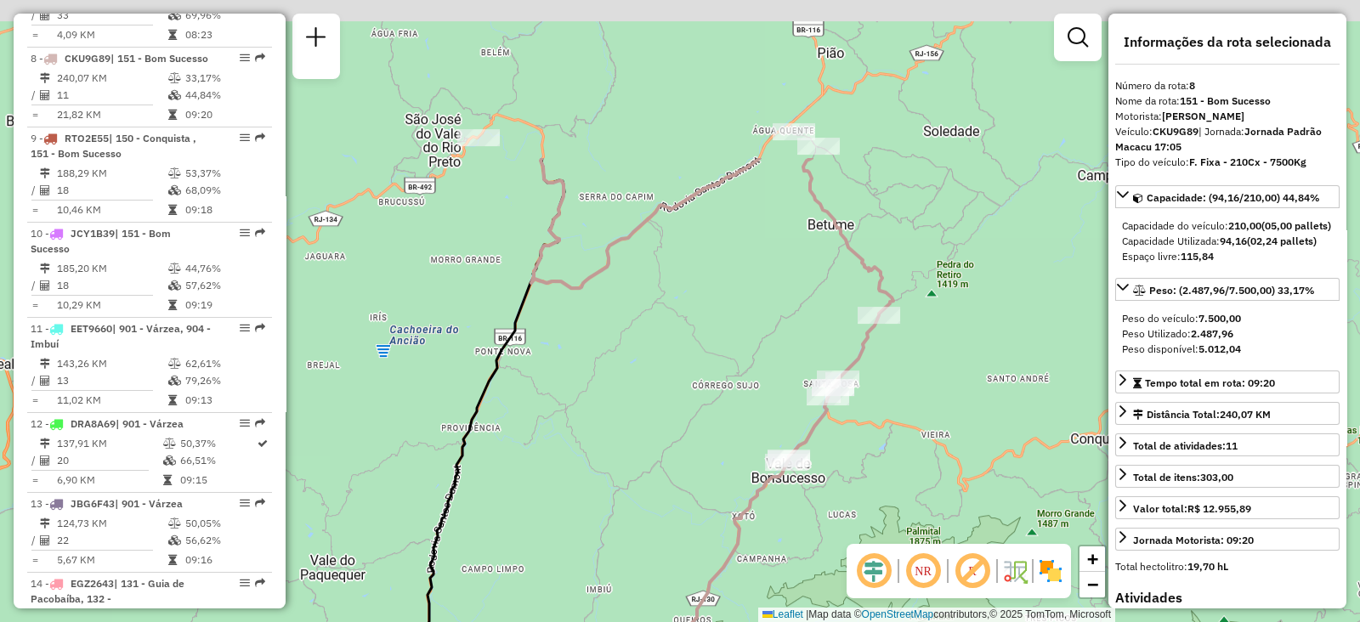
drag, startPoint x: 636, startPoint y: 143, endPoint x: 711, endPoint y: 363, distance: 232.5
click at [711, 363] on div "Janela de atendimento Grade de atendimento Capacidade Transportadoras Veículos …" at bounding box center [680, 311] width 1360 height 622
